Goal: Transaction & Acquisition: Obtain resource

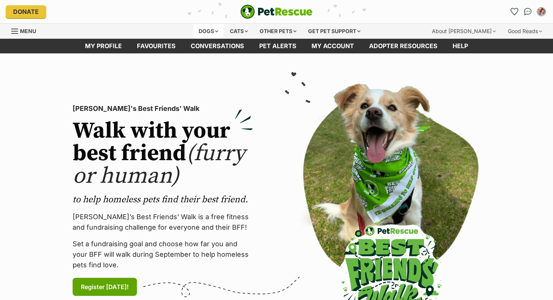
click at [204, 33] on div "Dogs" at bounding box center [208, 31] width 30 height 15
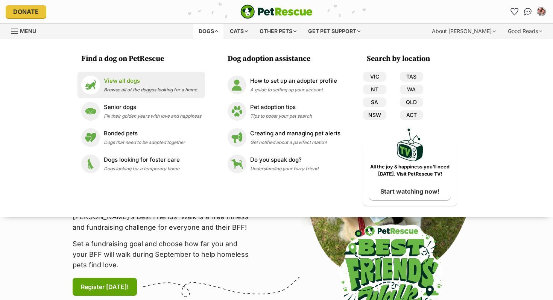
click at [148, 85] on div "View all dogs Browse all of the doggos looking for a home" at bounding box center [150, 85] width 93 height 16
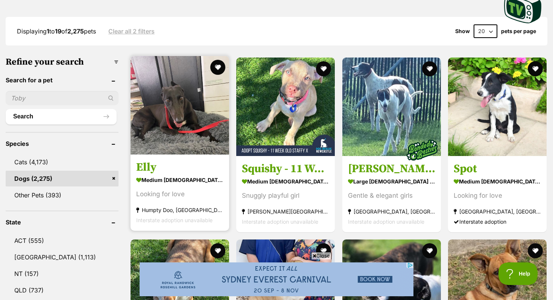
click at [149, 114] on img at bounding box center [180, 105] width 99 height 99
